Goal: Transaction & Acquisition: Purchase product/service

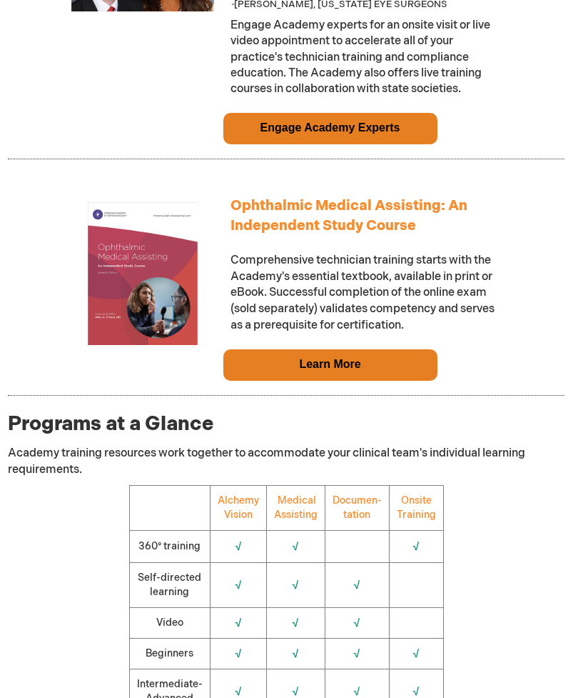
scroll to position [1295, 4]
click at [393, 350] on td "Learn More" at bounding box center [330, 365] width 214 height 31
click at [405, 350] on td "Learn More" at bounding box center [330, 365] width 214 height 31
click at [396, 350] on td "Learn More" at bounding box center [330, 365] width 214 height 31
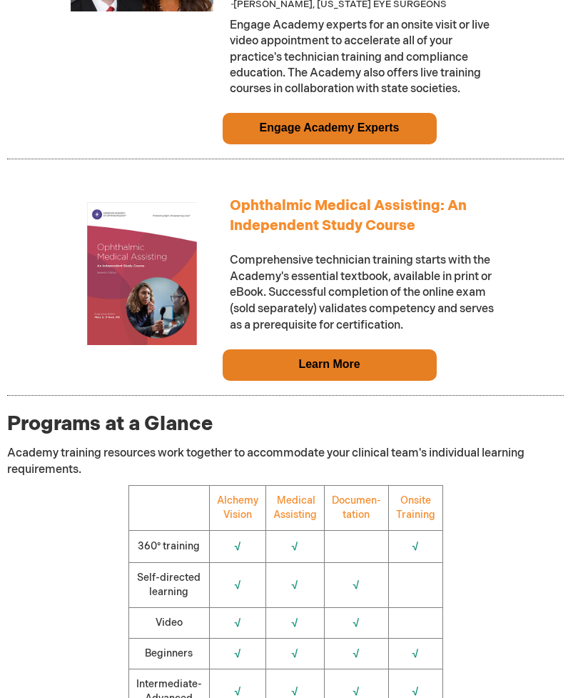
click at [342, 358] on link "Learn More" at bounding box center [328, 364] width 61 height 12
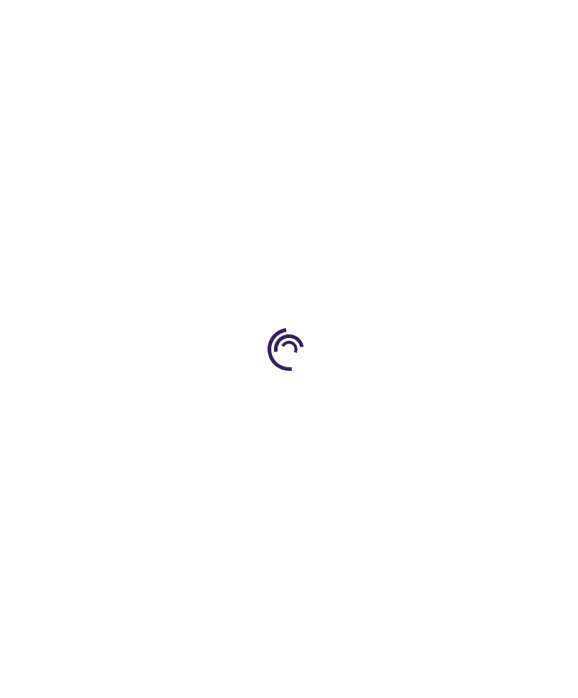
type input "0"
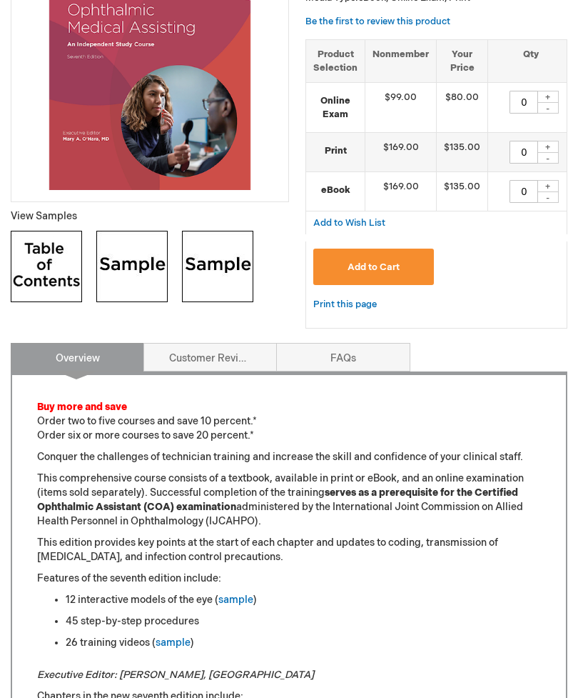
scroll to position [193, 0]
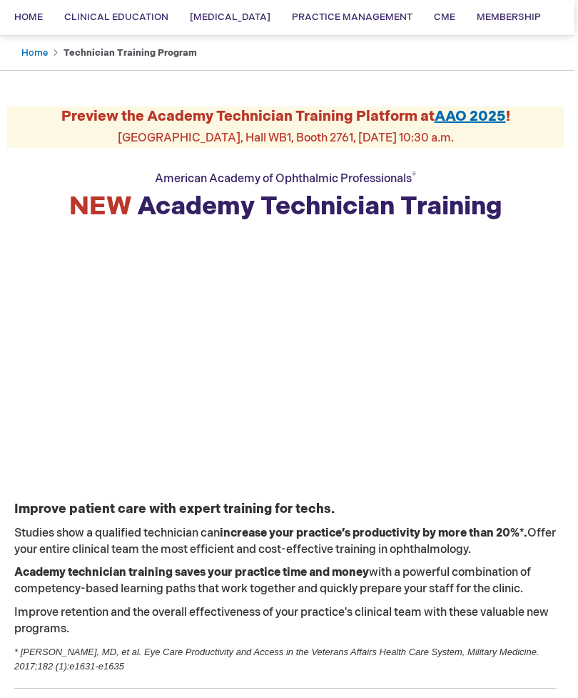
scroll to position [0, 4]
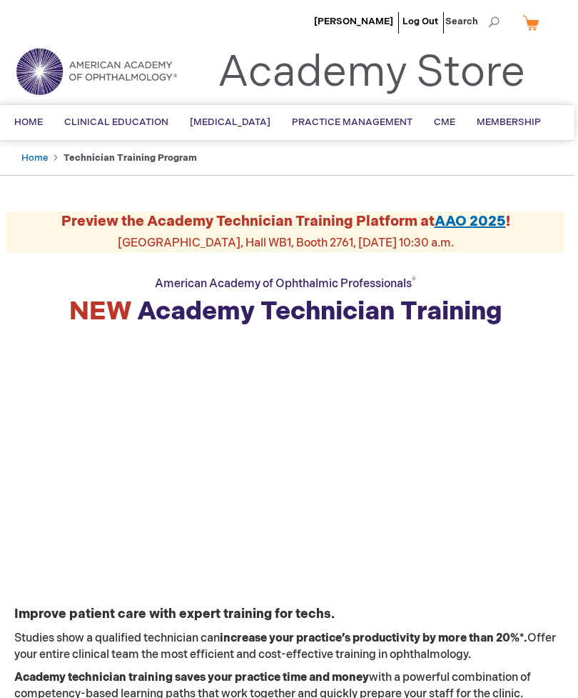
click at [124, 79] on img at bounding box center [96, 71] width 171 height 51
